Goal: Navigation & Orientation: Find specific page/section

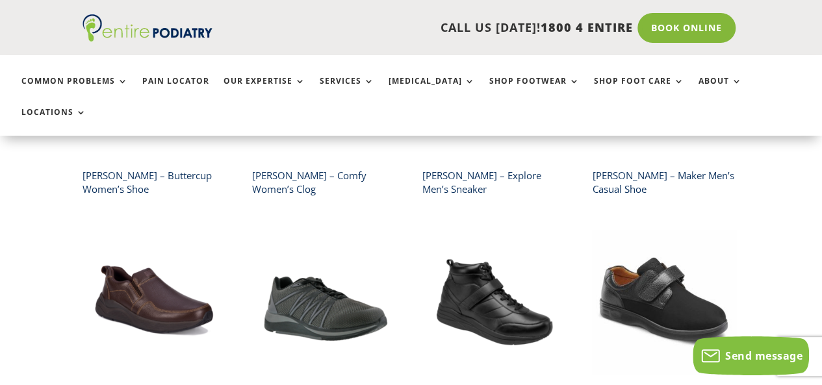
scroll to position [732, 0]
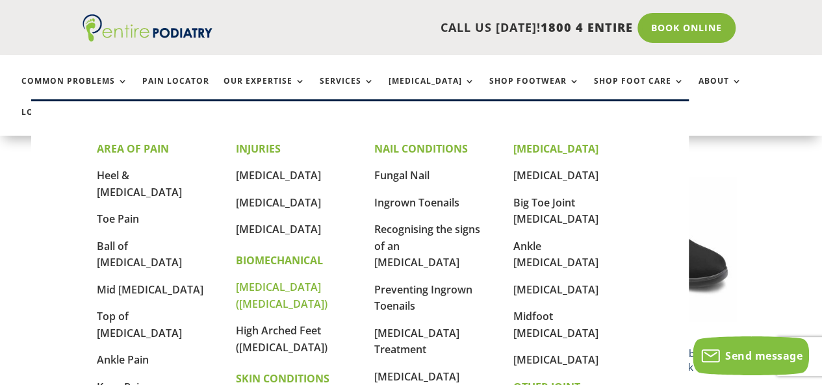
click at [247, 290] on link "[MEDICAL_DATA] ([MEDICAL_DATA])" at bounding box center [282, 295] width 92 height 31
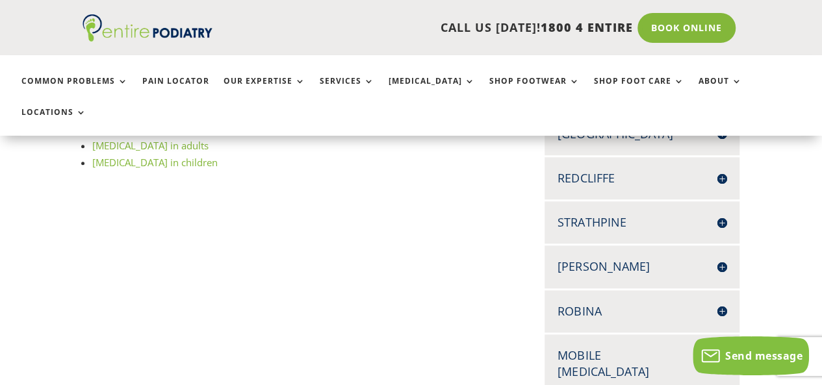
scroll to position [523, 0]
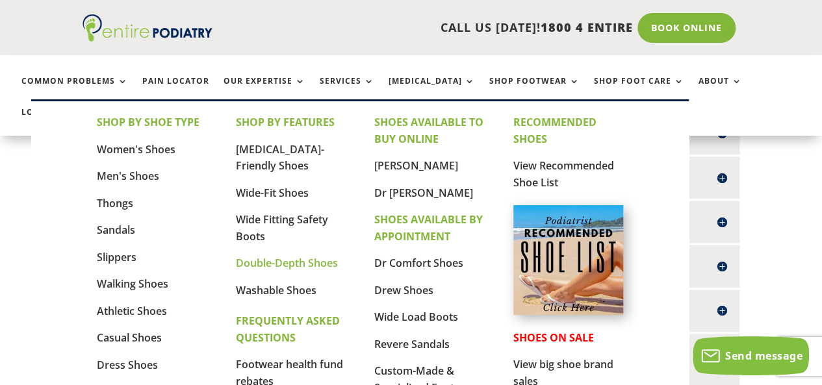
click at [264, 268] on link "Double-Depth Shoes" at bounding box center [287, 263] width 102 height 14
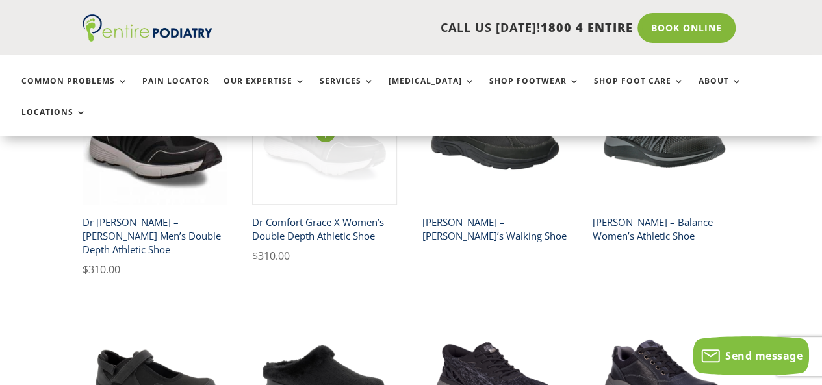
scroll to position [281, 0]
